Goal: Task Accomplishment & Management: Manage account settings

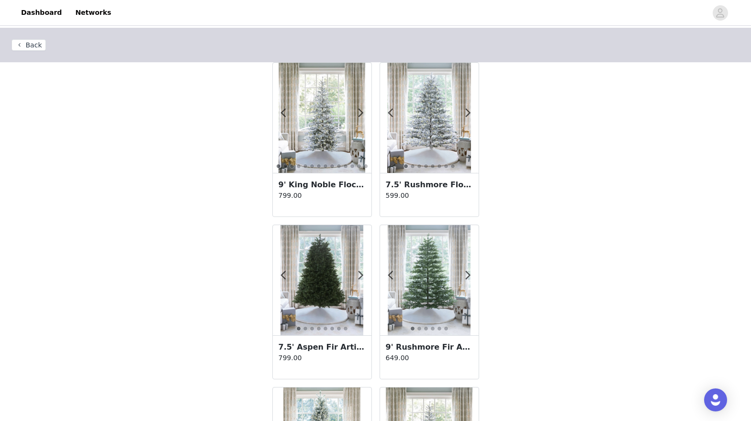
click at [32, 46] on button "Back" at bounding box center [28, 44] width 34 height 11
click at [33, 48] on button "Back" at bounding box center [28, 44] width 34 height 11
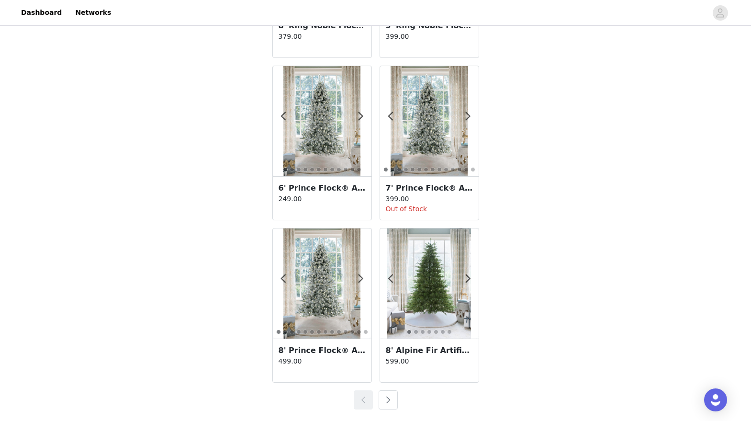
click at [387, 402] on button "button" at bounding box center [388, 399] width 19 height 19
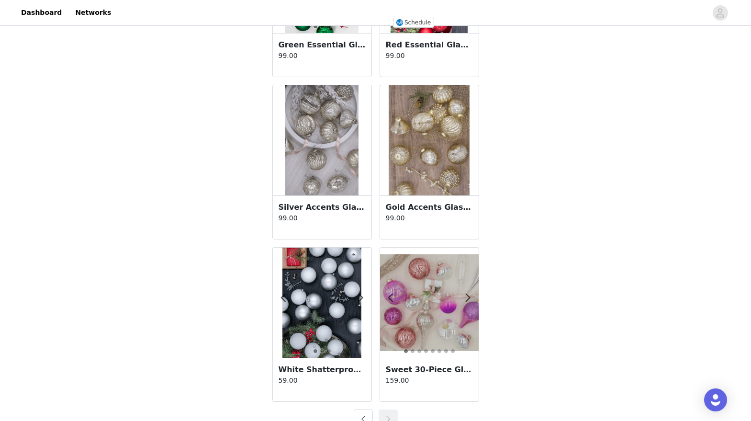
scroll to position [1620, 0]
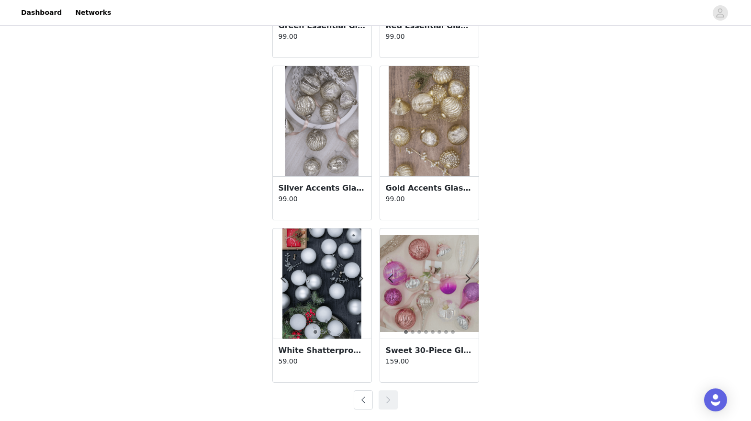
click at [359, 401] on button "button" at bounding box center [363, 399] width 19 height 19
click at [363, 403] on button "button" at bounding box center [363, 399] width 19 height 19
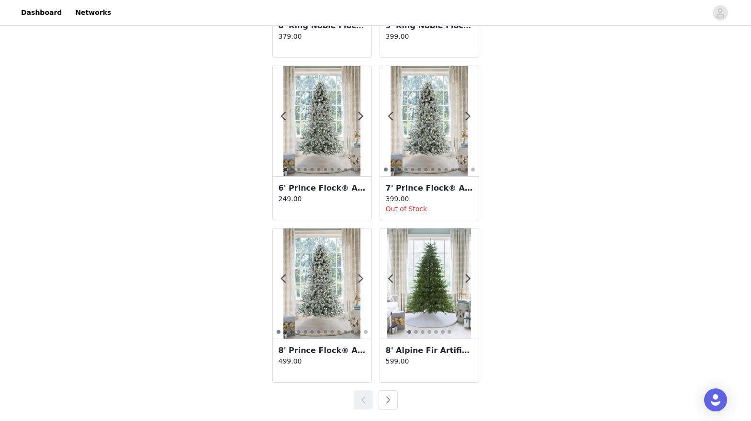
click at [384, 397] on button "button" at bounding box center [388, 399] width 19 height 19
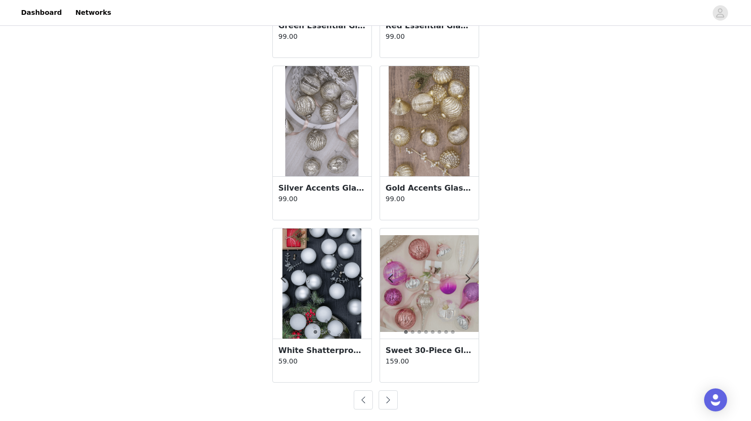
click at [365, 399] on button "button" at bounding box center [363, 399] width 19 height 19
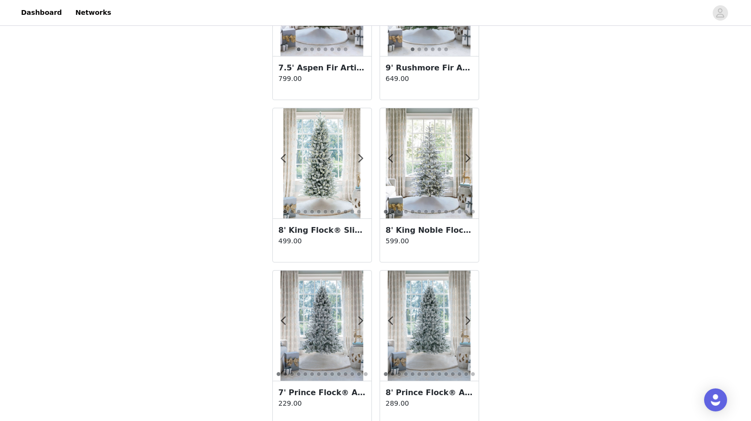
scroll to position [40, 0]
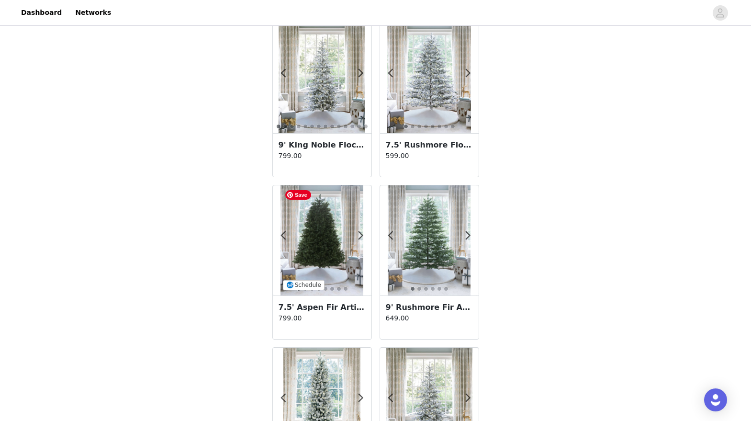
click at [327, 234] on img at bounding box center [322, 240] width 83 height 110
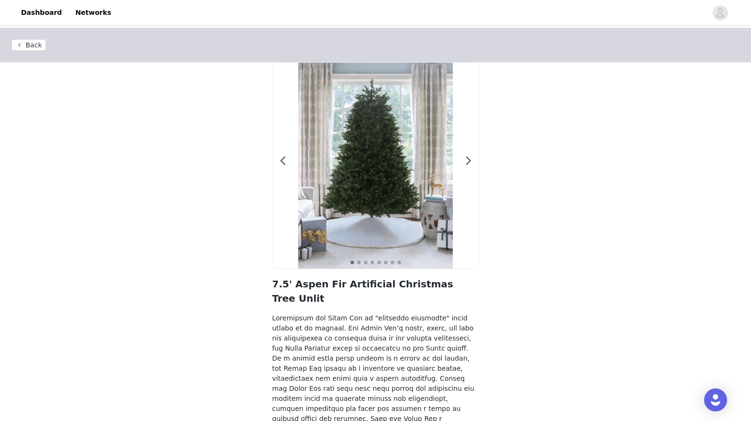
click at [31, 44] on button "Back" at bounding box center [28, 44] width 34 height 11
click at [32, 42] on button "Back" at bounding box center [28, 44] width 34 height 11
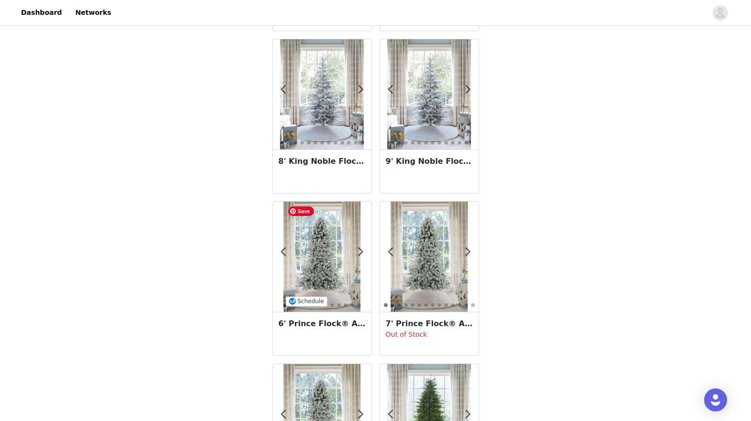
scroll to position [1620, 0]
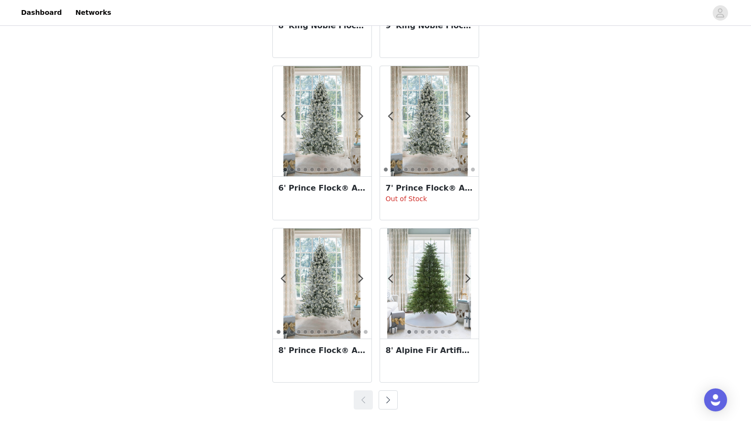
click at [389, 404] on button "button" at bounding box center [388, 399] width 19 height 19
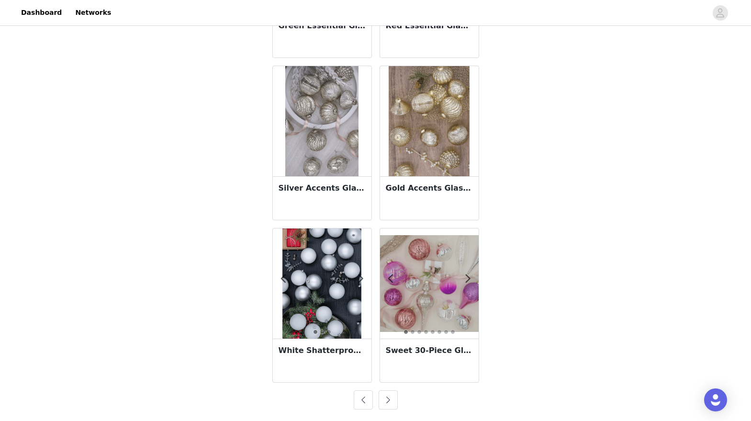
click at [389, 397] on button "button" at bounding box center [388, 399] width 19 height 19
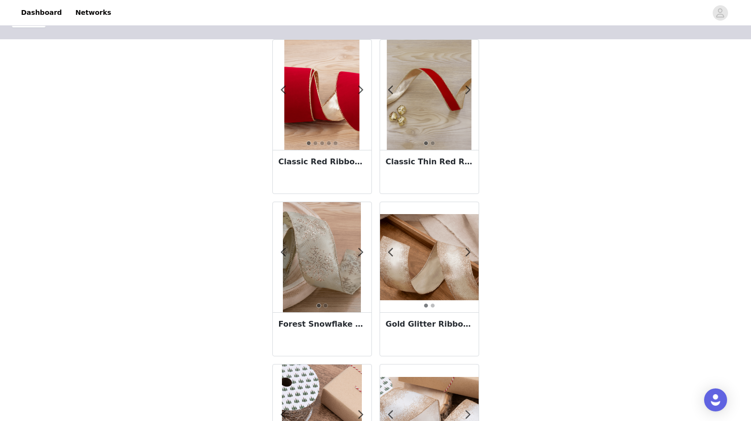
scroll to position [0, 0]
